Goal: Information Seeking & Learning: Find specific fact

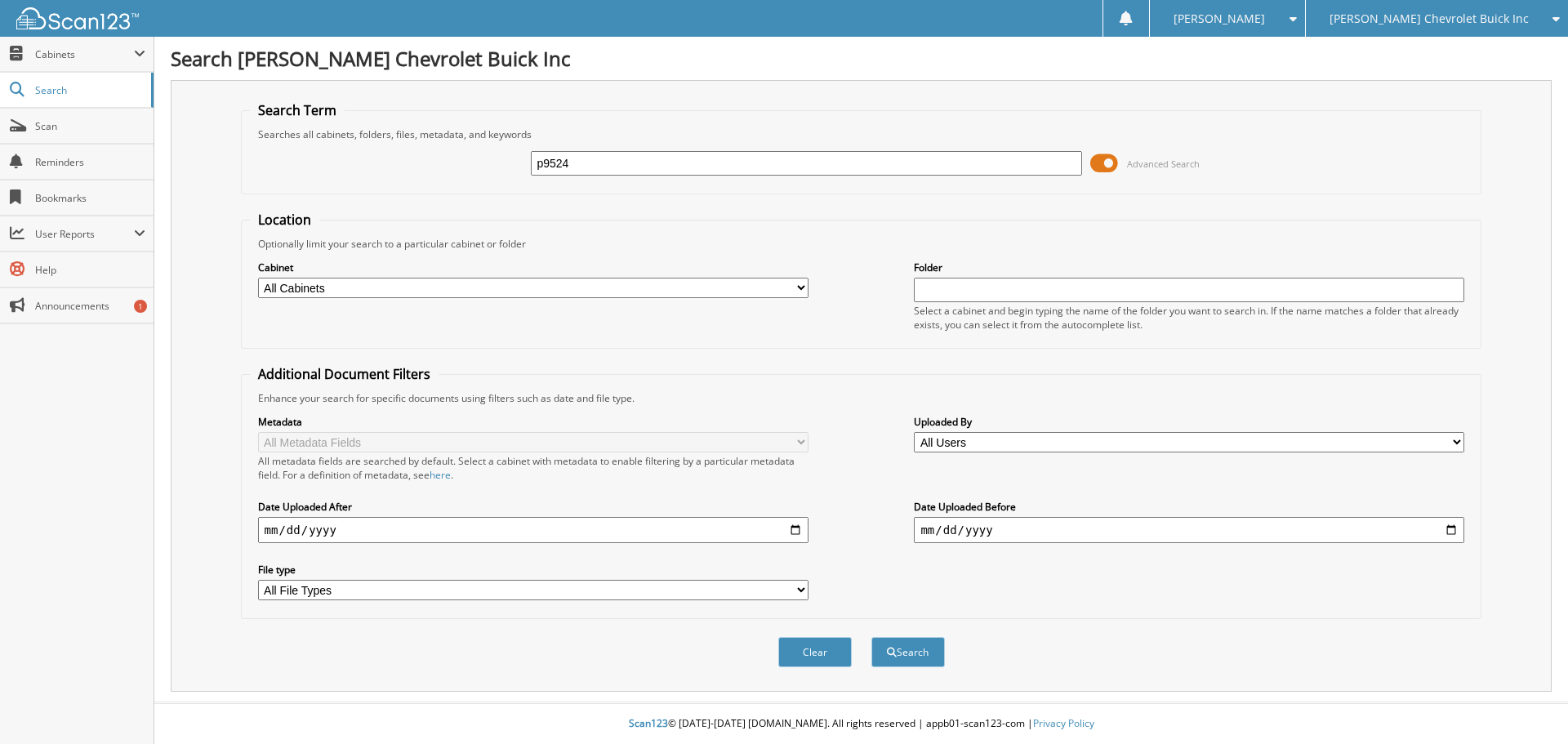
type input "p9524"
click at [871, 637] on button "Search" at bounding box center [908, 652] width 73 height 30
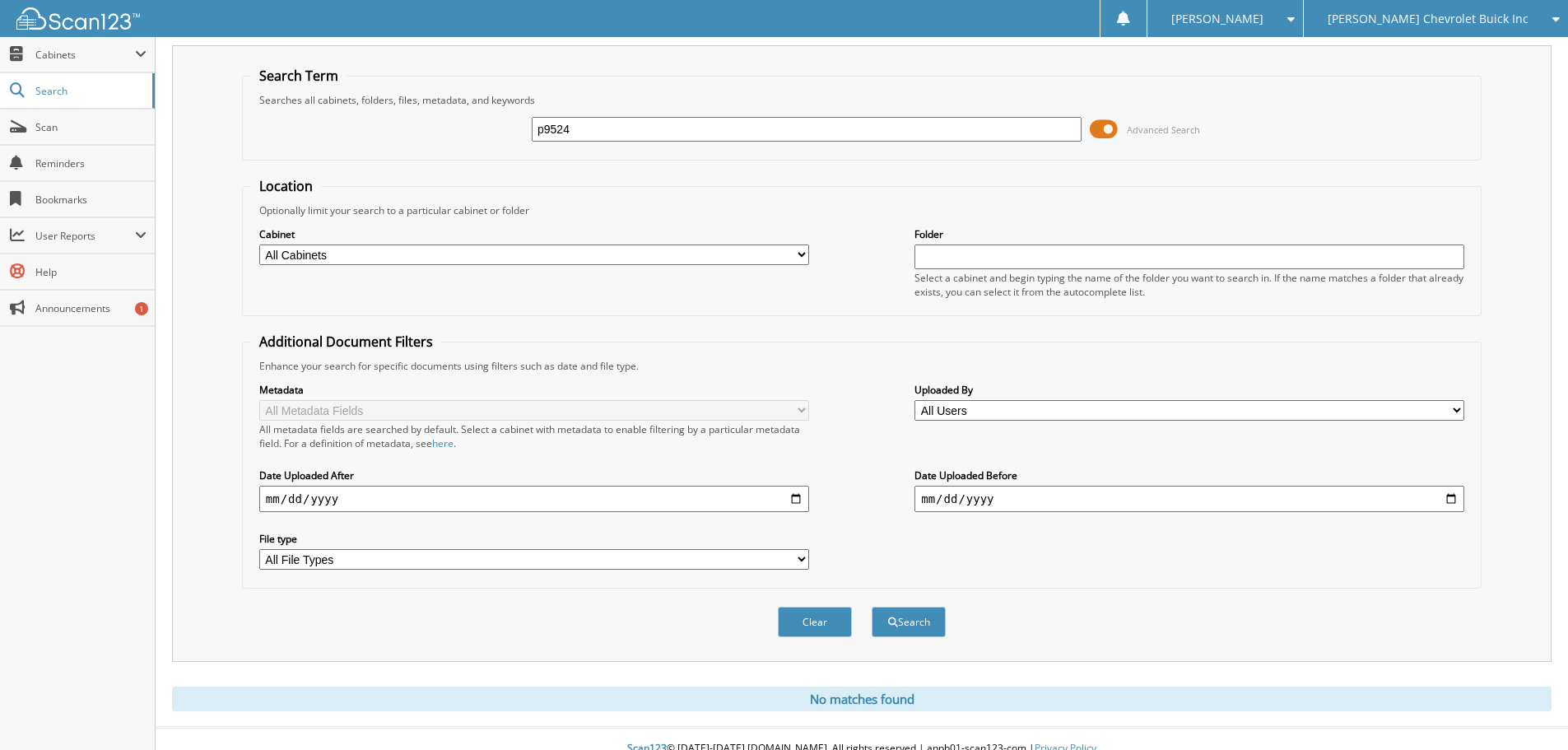
scroll to position [55, 0]
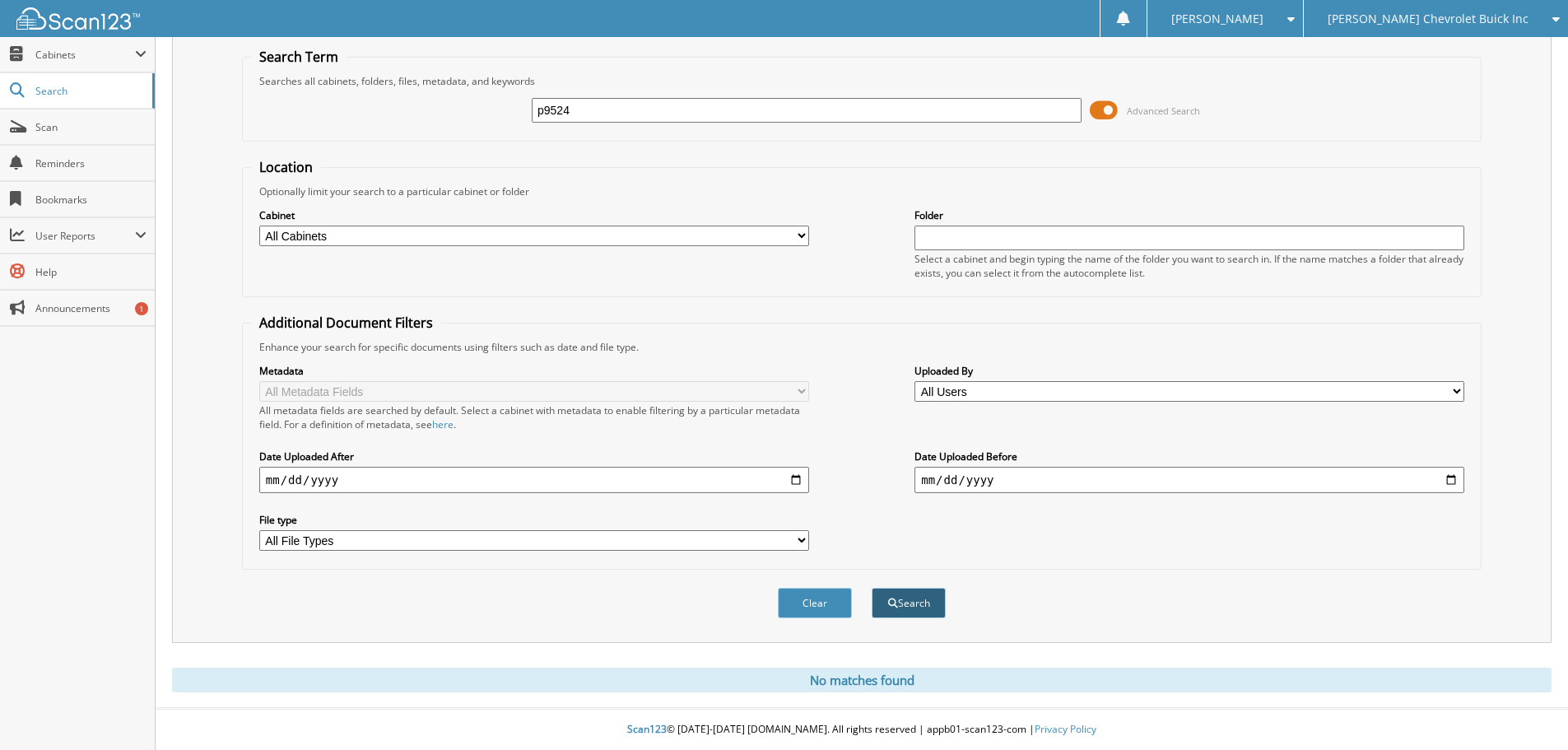
click at [923, 609] on button "Search" at bounding box center [909, 603] width 74 height 30
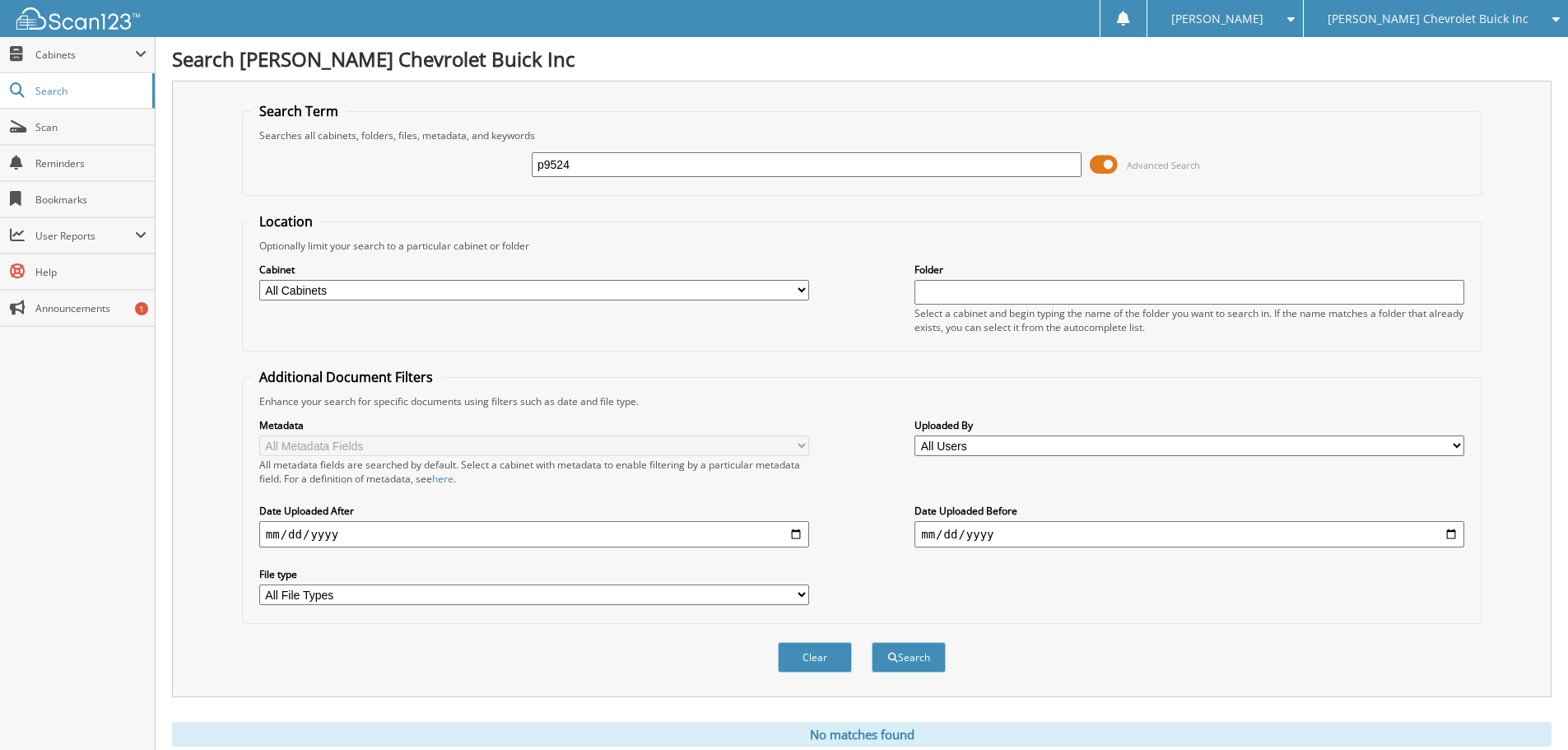
click at [627, 159] on input "p9524" at bounding box center [806, 164] width 550 height 24
